Goal: Transaction & Acquisition: Obtain resource

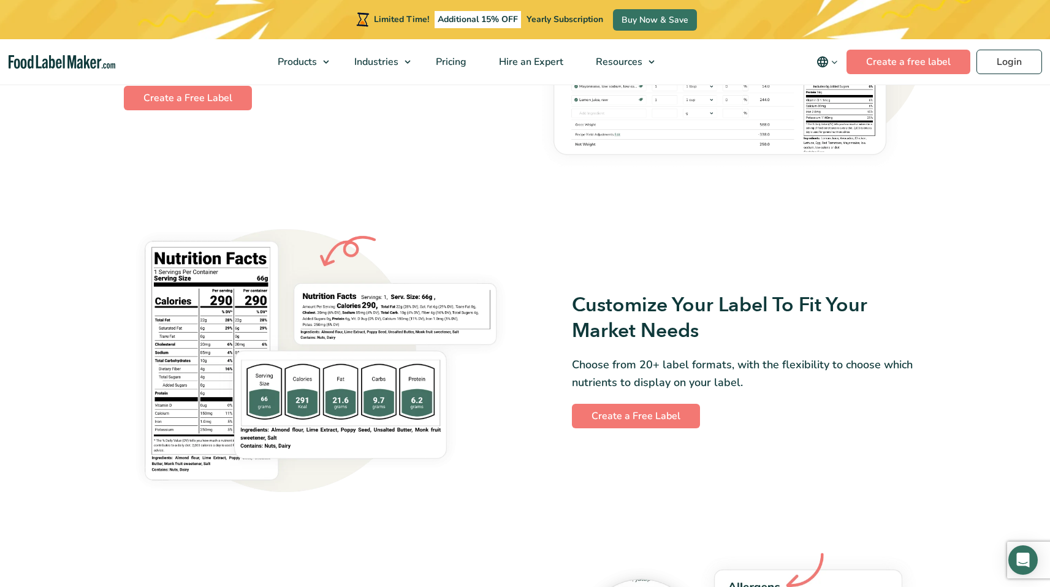
scroll to position [845, 0]
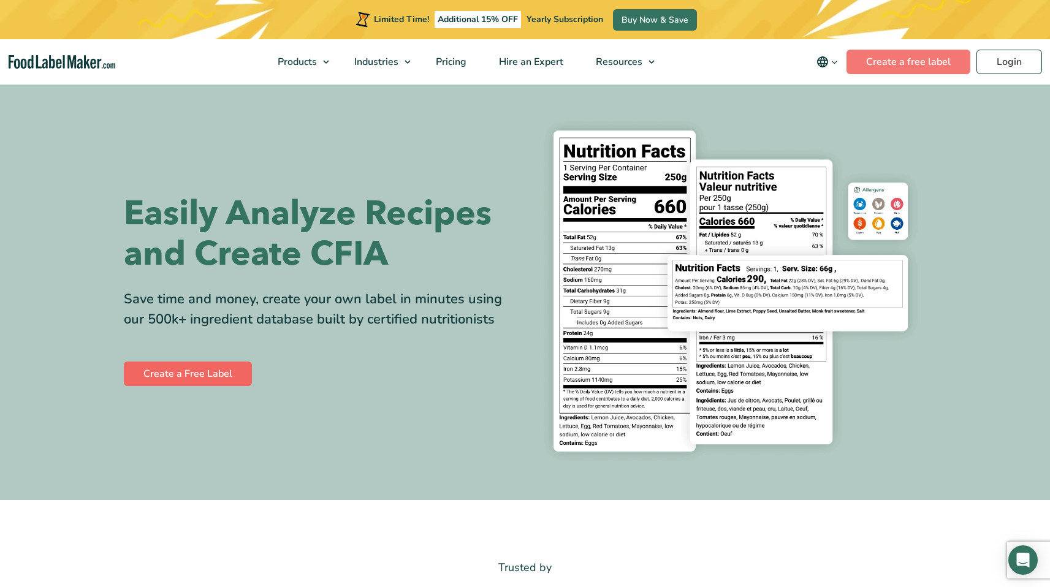
scroll to position [31, 0]
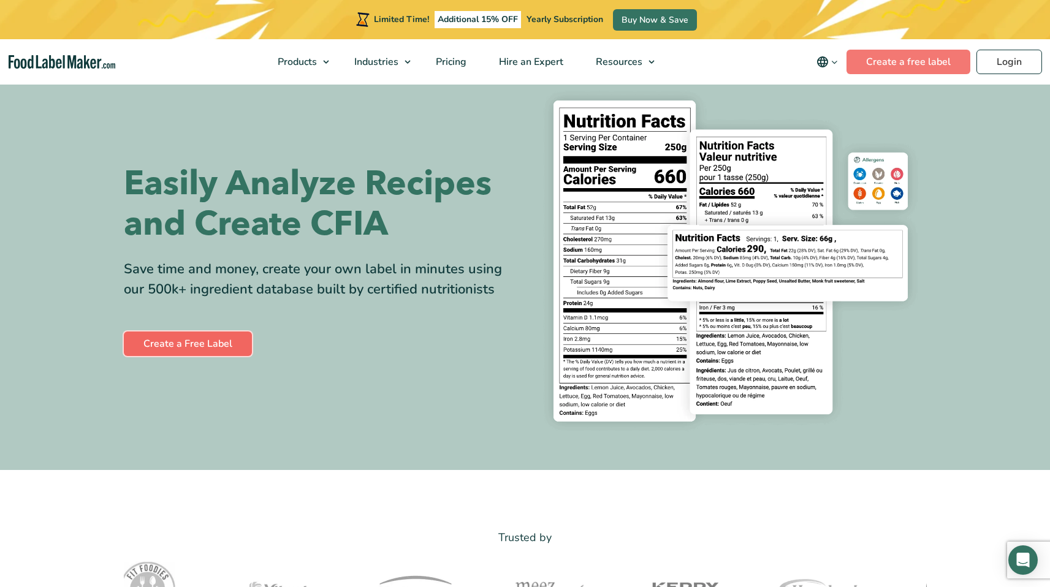
click at [210, 332] on link "Create a Free Label" at bounding box center [188, 344] width 128 height 25
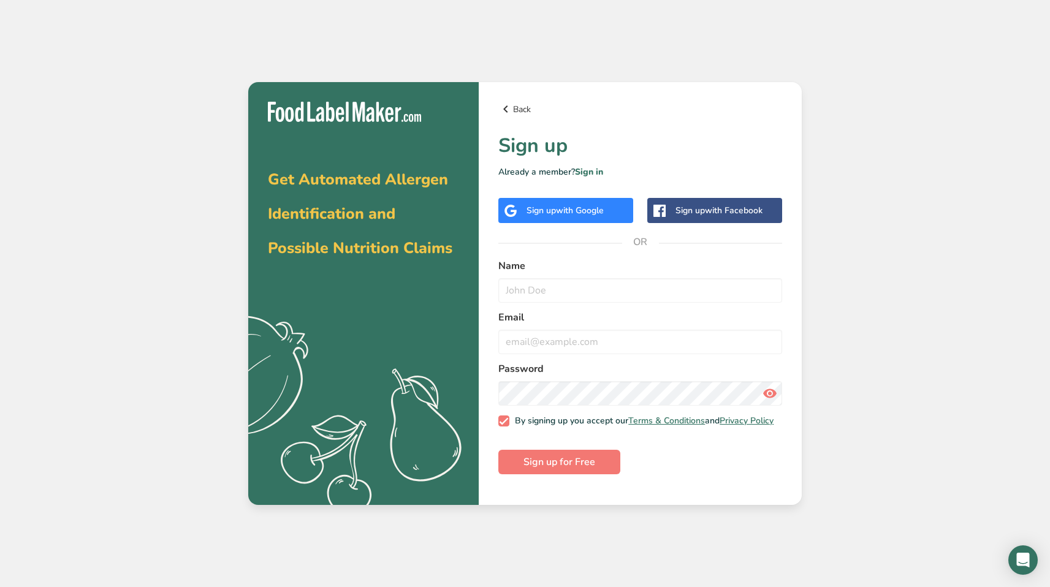
click at [519, 105] on link "Back" at bounding box center [640, 109] width 284 height 15
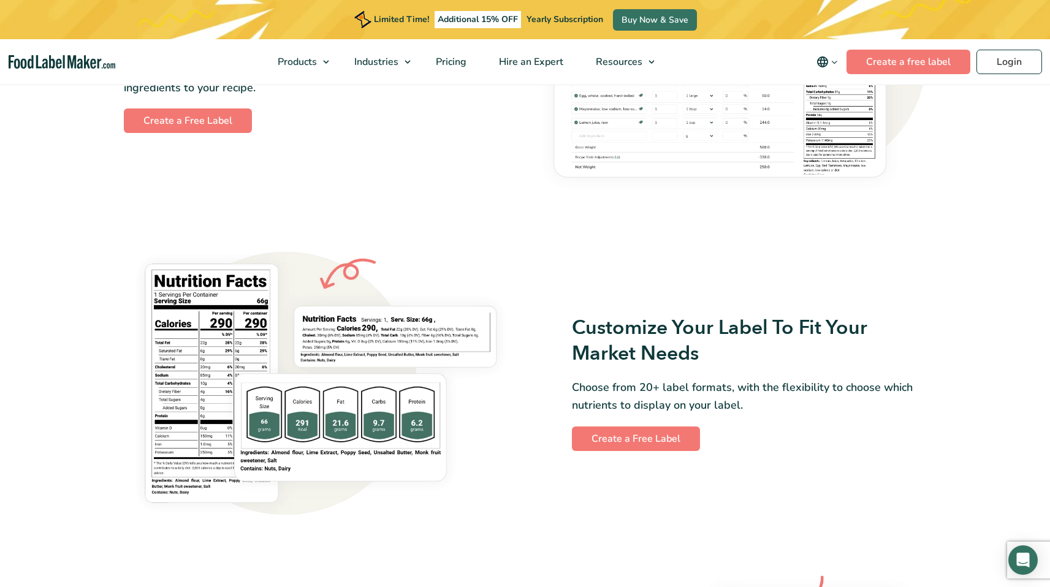
scroll to position [853, 0]
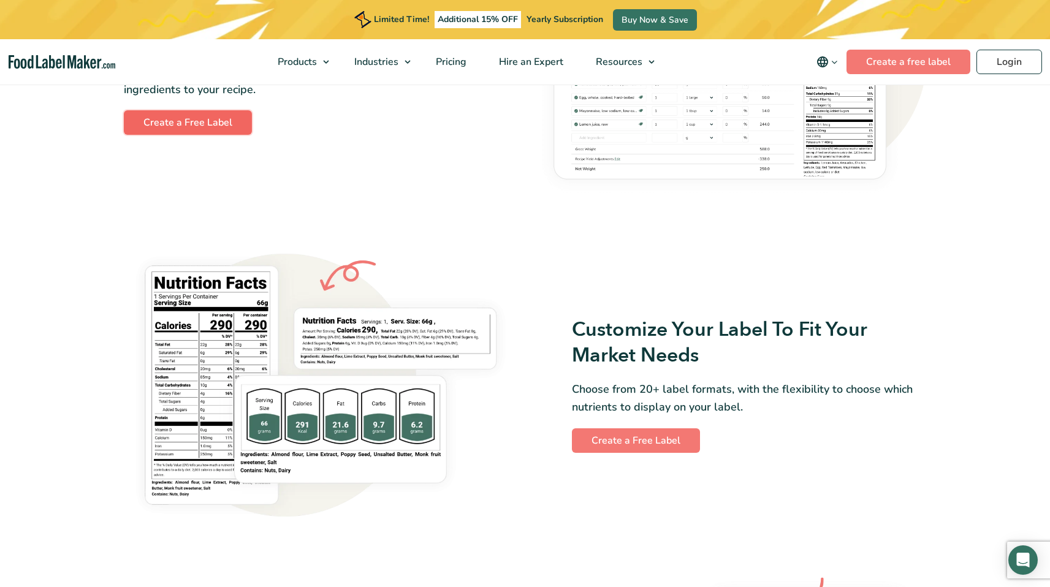
click at [222, 126] on link "Create a Free Label" at bounding box center [188, 122] width 128 height 25
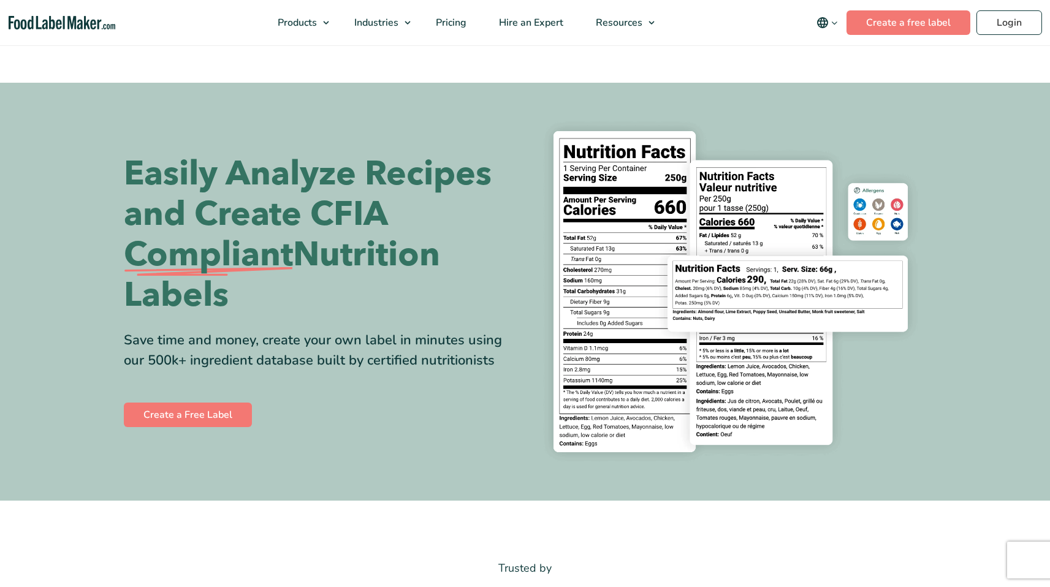
scroll to position [853, 0]
